Goal: Transaction & Acquisition: Obtain resource

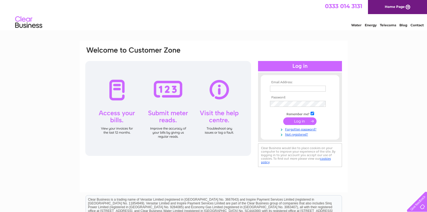
type input "rgmehta@hotmail.com"
click at [301, 121] on input "submit" at bounding box center [299, 121] width 33 height 8
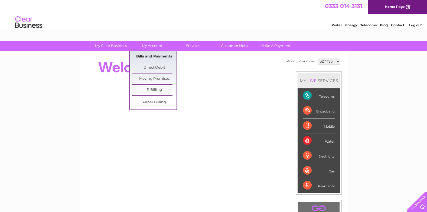
click at [153, 57] on link "Bills and Payments" at bounding box center [154, 56] width 45 height 11
click at [156, 90] on link "E-Billing" at bounding box center [154, 89] width 45 height 11
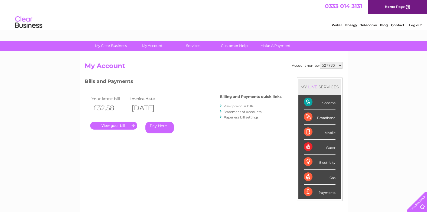
click at [114, 124] on link "." at bounding box center [113, 125] width 47 height 8
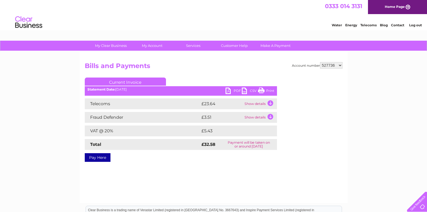
click at [228, 90] on link "PDF" at bounding box center [233, 91] width 16 height 8
click at [341, 65] on select "527736 968745 972022 1093365 1117111" at bounding box center [331, 65] width 22 height 6
select select "968745"
click at [320, 62] on select "527736 968745 972022 1093365 1117111" at bounding box center [331, 65] width 22 height 6
click at [285, 73] on div "Account number 527736 968745 972022 1093365 1117111 Bills and Payments Current …" at bounding box center [214, 111] width 258 height 98
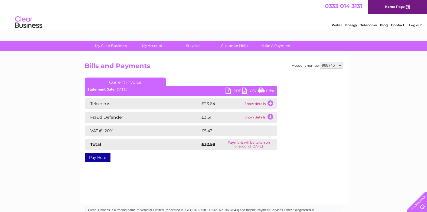
click at [229, 90] on link "PDF" at bounding box center [233, 91] width 16 height 8
click at [340, 66] on select "527736 968745 972022 1093365 1117111" at bounding box center [331, 65] width 22 height 6
select select "972022"
click at [320, 62] on select "527736 968745 972022 1093365 1117111" at bounding box center [331, 65] width 22 height 6
click at [228, 91] on link "PDF" at bounding box center [233, 91] width 16 height 8
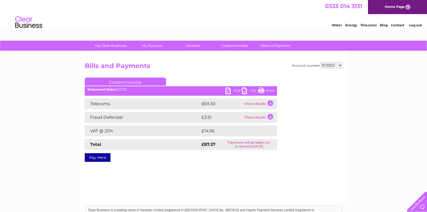
click at [339, 65] on select "527736 968745 972022 1093365 1117111" at bounding box center [331, 65] width 22 height 6
select select "1093365"
click at [320, 62] on select "527736 968745 972022 1093365 1117111" at bounding box center [331, 65] width 22 height 6
click at [228, 88] on link "PDF" at bounding box center [233, 91] width 16 height 8
click at [340, 64] on select "527736 968745 972022 1093365 1117111" at bounding box center [331, 65] width 22 height 6
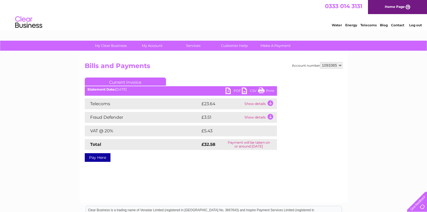
select select "1117111"
click at [320, 62] on select "527736 968745 972022 1093365 1117111" at bounding box center [331, 65] width 22 height 6
click at [228, 92] on link "PDF" at bounding box center [233, 91] width 16 height 8
click at [417, 25] on link "Log out" at bounding box center [415, 25] width 13 height 4
